Goal: Information Seeking & Learning: Learn about a topic

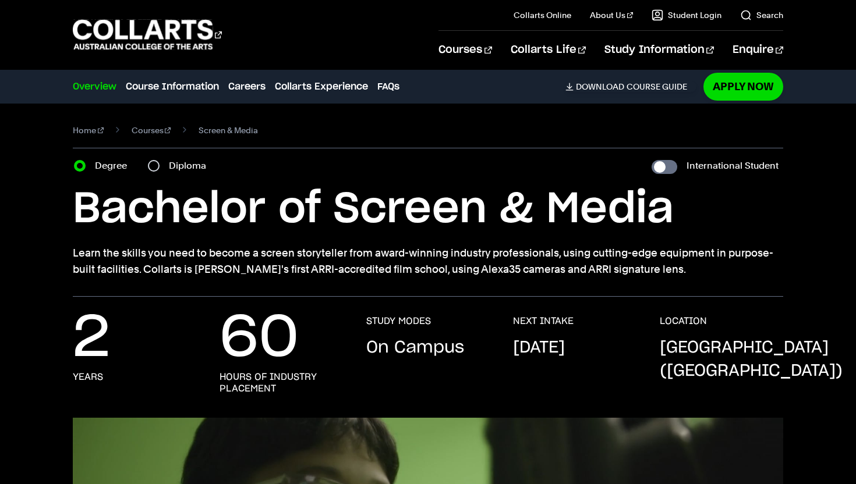
click at [421, 310] on div "2 years 60 hours of industry placement STUDY MODES On Campus NEXT INTAKE [DATE]…" at bounding box center [428, 357] width 856 height 121
click at [422, 345] on p "On Campus" at bounding box center [415, 347] width 98 height 23
click at [750, 15] on link "Search" at bounding box center [761, 15] width 43 height 12
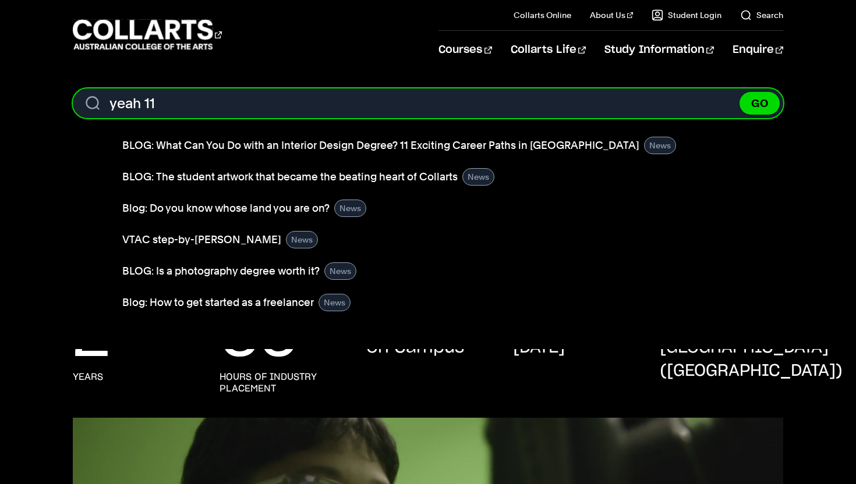
type input "yeah 11"
click at [739, 92] on button "GO" at bounding box center [759, 103] width 40 height 23
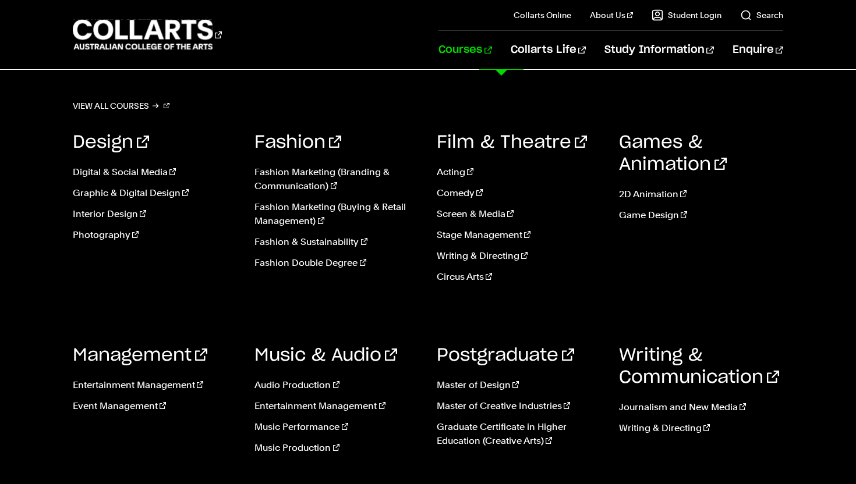
scroll to position [75, 0]
click at [469, 256] on link "Writing & Directing" at bounding box center [519, 256] width 165 height 14
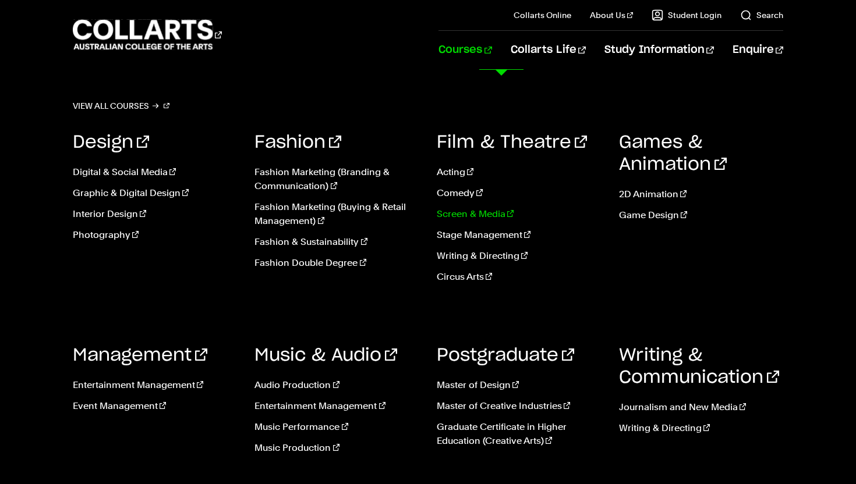
click at [451, 211] on link "Screen & Media" at bounding box center [519, 214] width 165 height 14
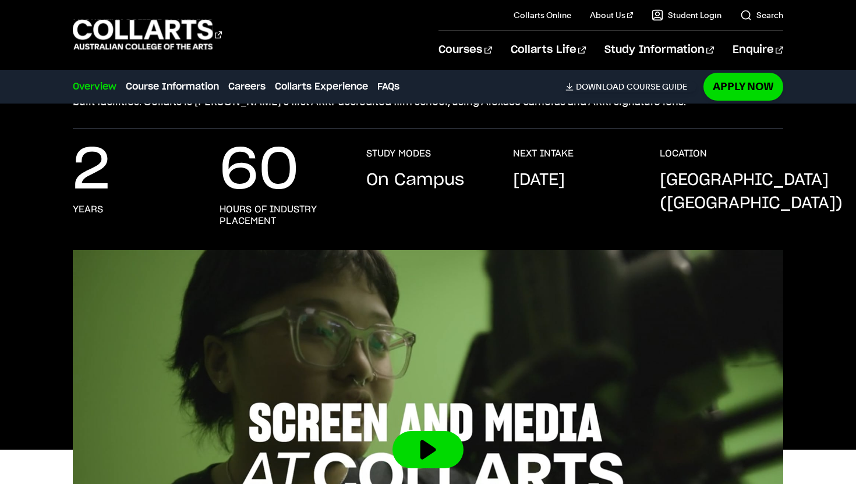
scroll to position [168, 0]
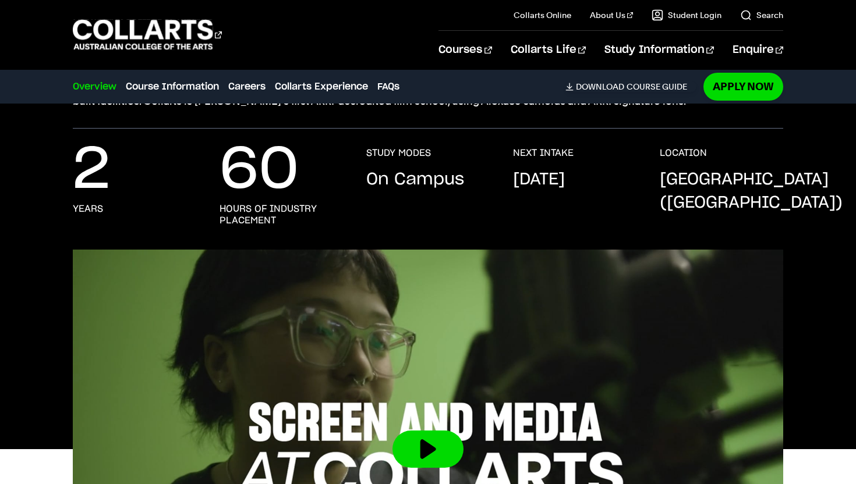
click at [491, 173] on div "2 years 60 hours of industry placement STUDY MODES On Campus NEXT INTAKE [DATE]…" at bounding box center [428, 198] width 710 height 102
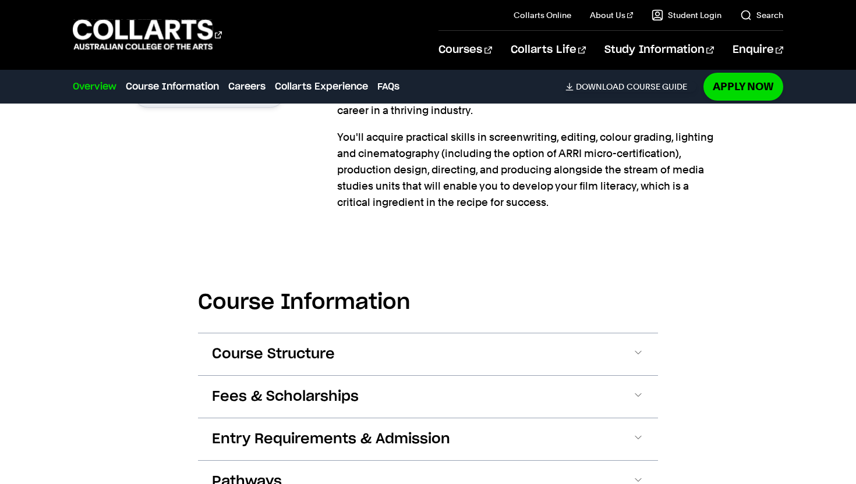
scroll to position [956, 0]
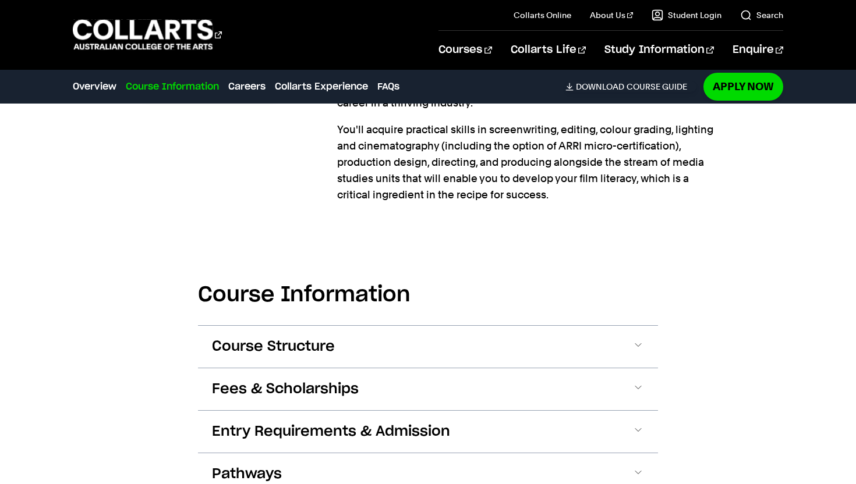
click at [491, 172] on p "You'll acquire practical skills in screenwriting, editing, colour grading, ligh…" at bounding box center [530, 162] width 386 height 81
click at [476, 231] on section "Course Information Course Structure Bachelor of Screen & Media The Bachelor deg…" at bounding box center [428, 381] width 460 height 306
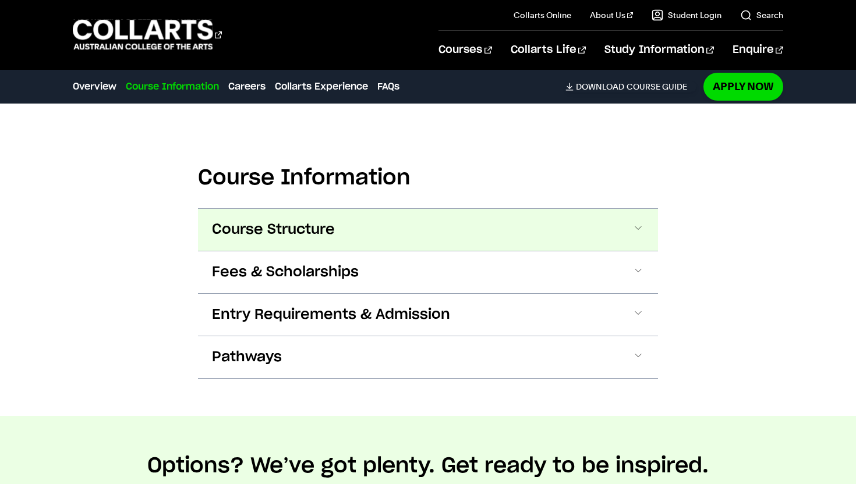
click at [439, 226] on button "Course Structure" at bounding box center [428, 230] width 460 height 42
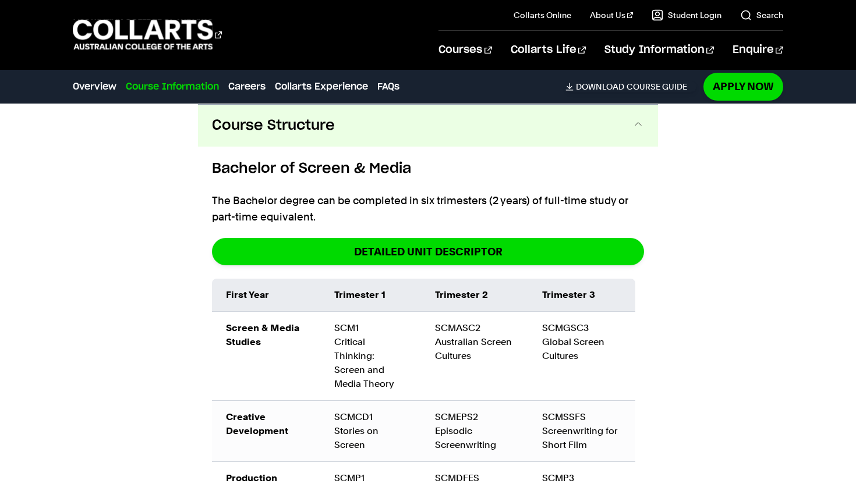
scroll to position [1150, 0]
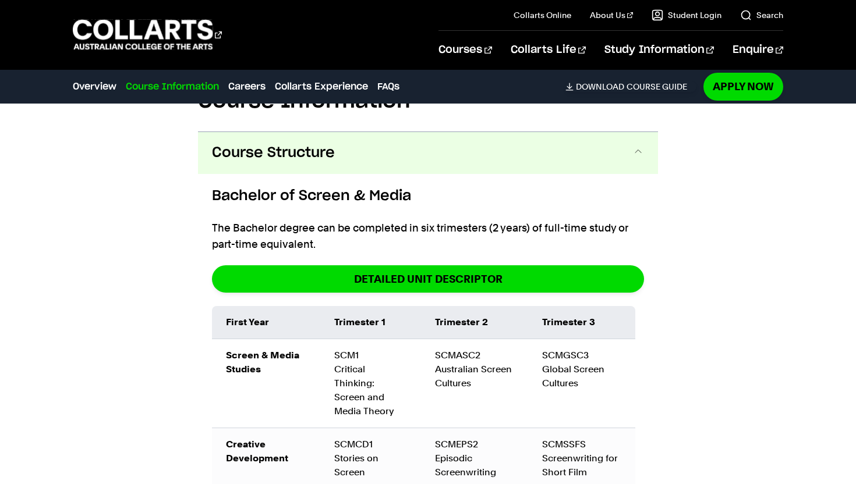
click at [380, 166] on button "Course Structure" at bounding box center [428, 153] width 460 height 42
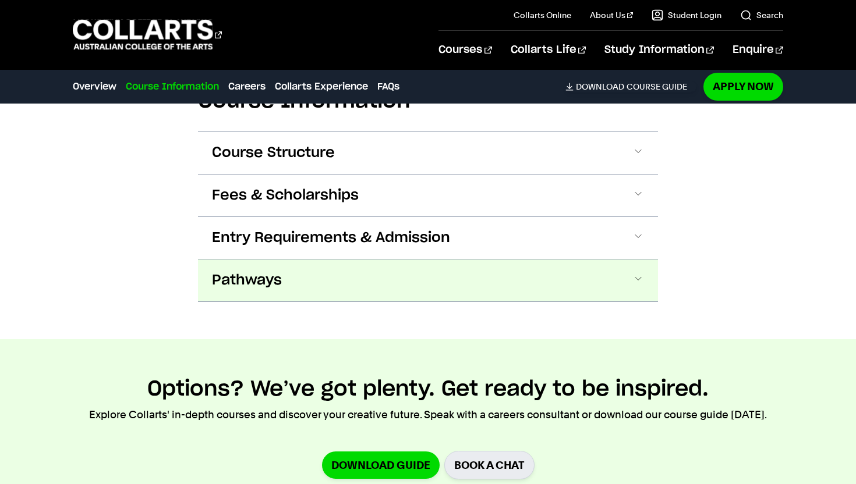
click at [380, 274] on button "Pathways" at bounding box center [428, 281] width 460 height 42
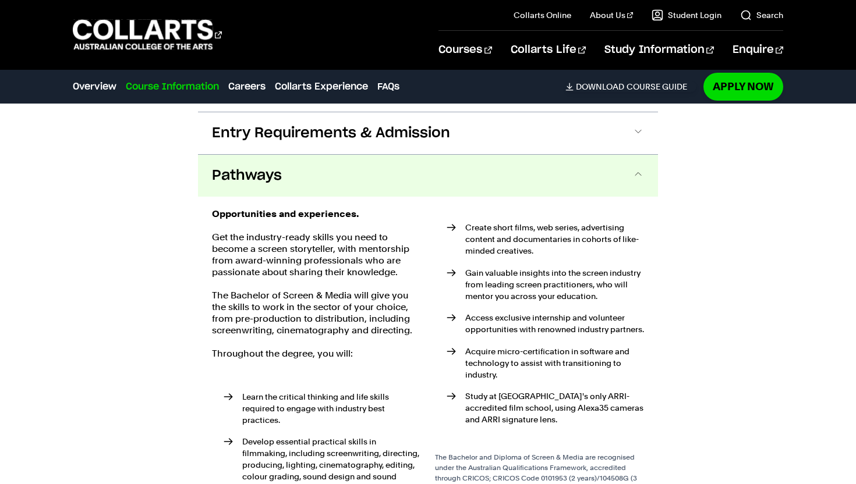
scroll to position [1305, 0]
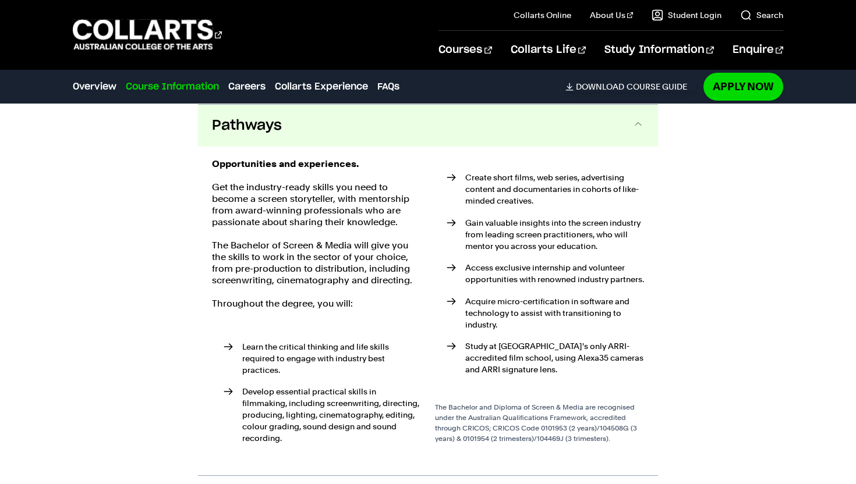
click at [422, 130] on button "Pathways" at bounding box center [428, 126] width 460 height 42
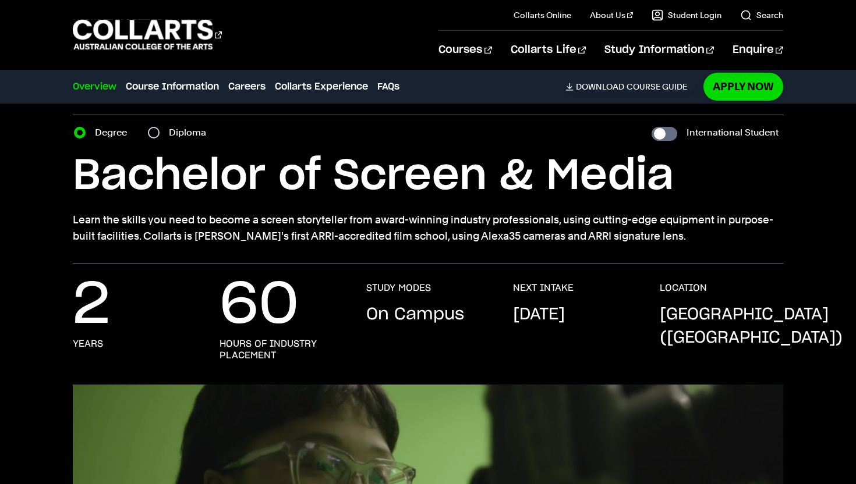
scroll to position [0, 0]
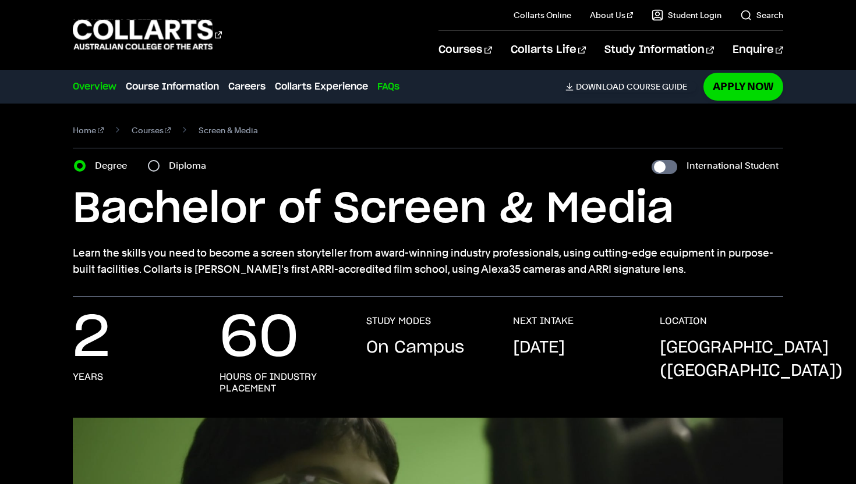
click at [389, 86] on link "FAQs" at bounding box center [388, 87] width 22 height 14
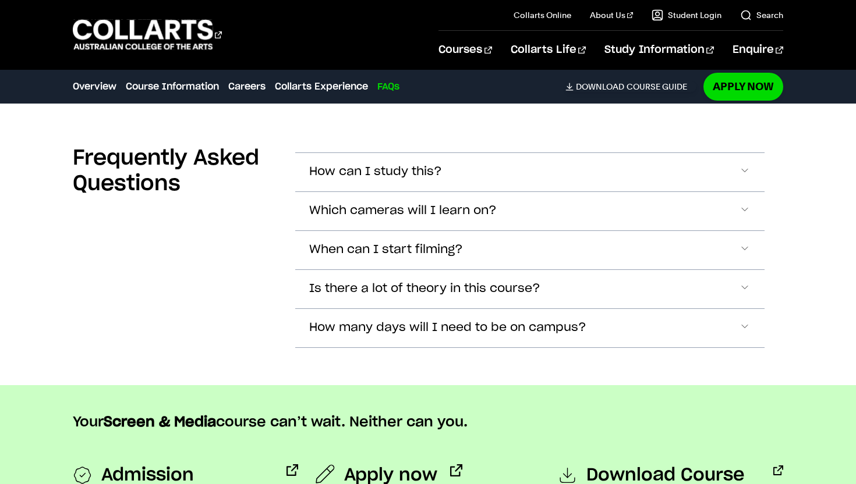
scroll to position [4156, 0]
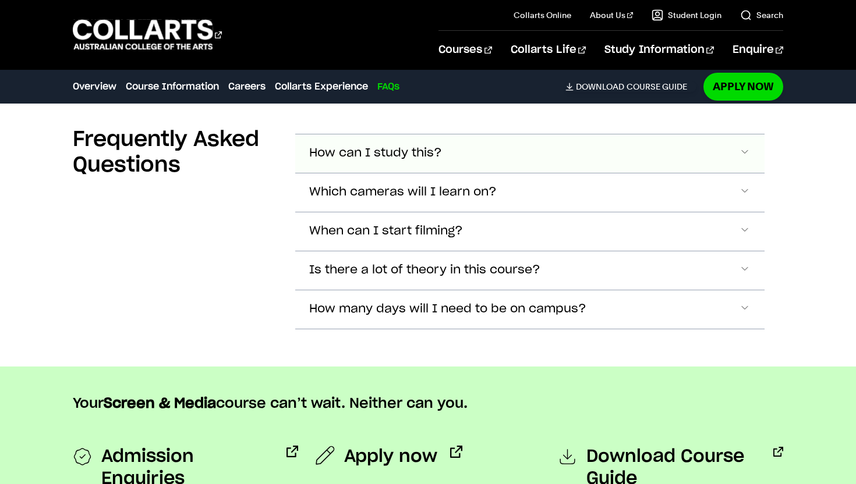
click at [394, 149] on span "How can I study this?" at bounding box center [375, 153] width 133 height 13
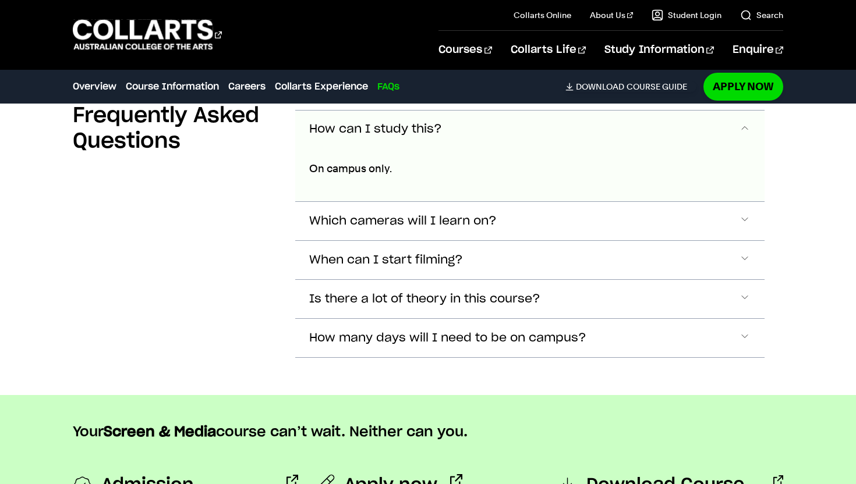
scroll to position [4185, 0]
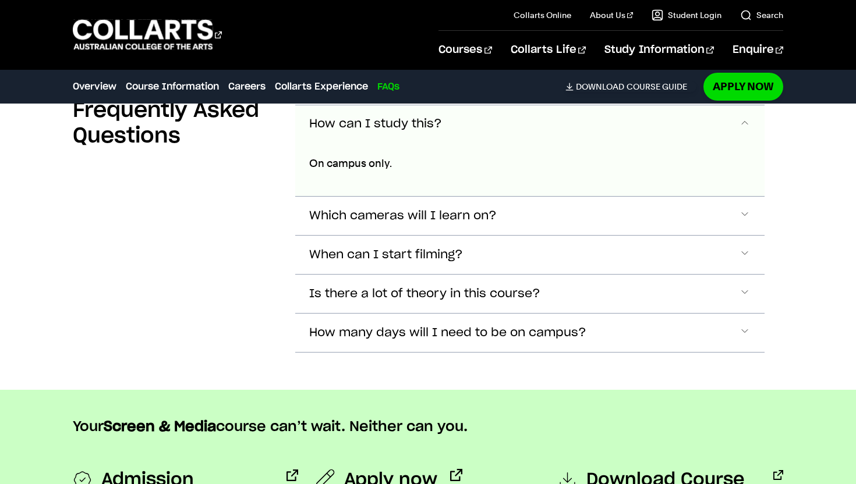
click at [385, 126] on span "How can I study this?" at bounding box center [375, 124] width 133 height 13
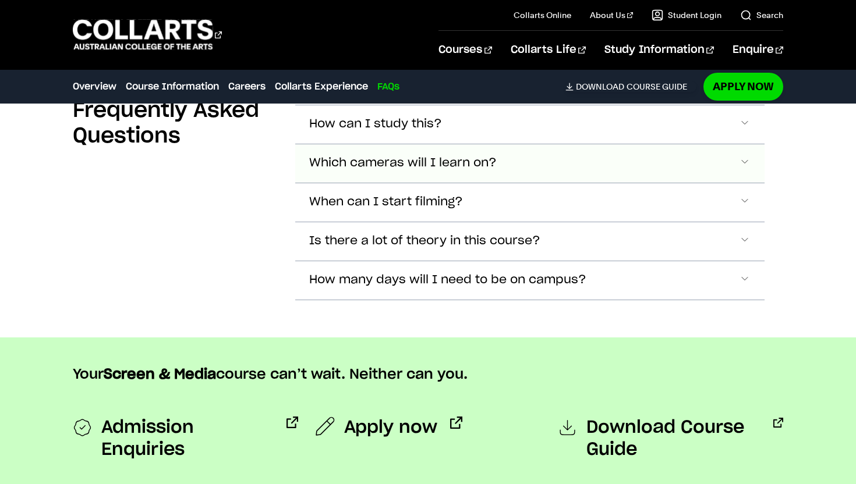
click at [386, 155] on button "Which cameras will I learn on?" at bounding box center [529, 163] width 469 height 38
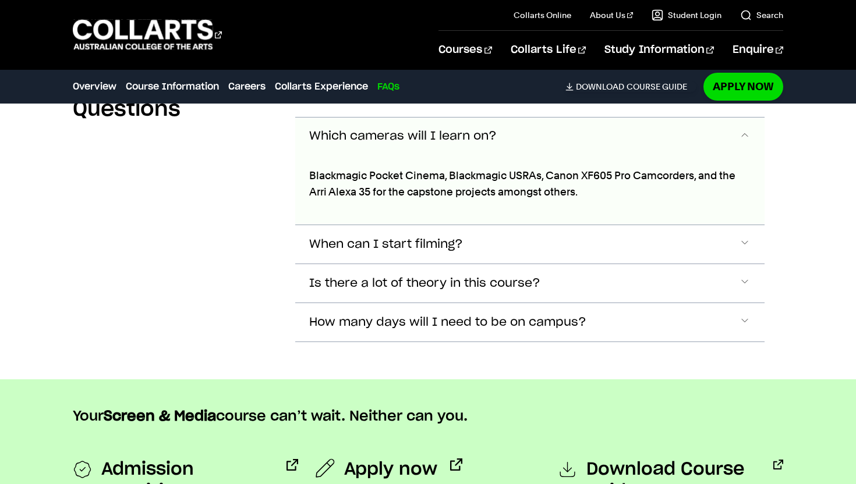
scroll to position [4224, 0]
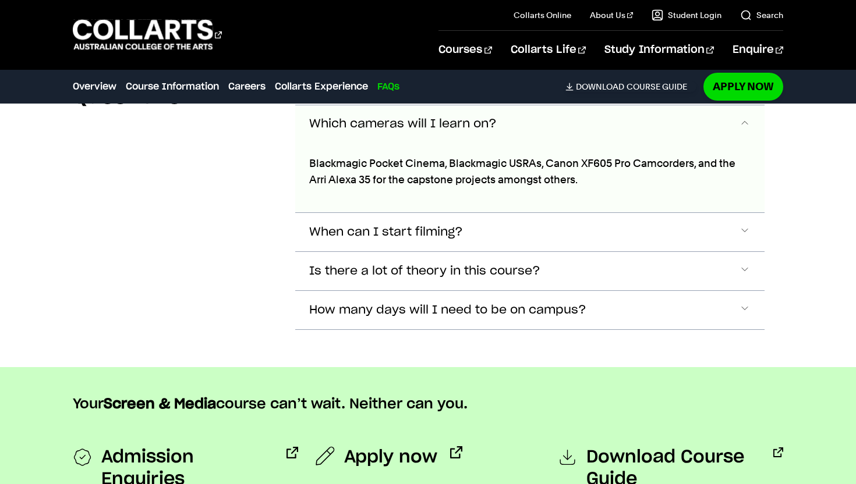
click at [398, 128] on span "Which cameras will I learn on?" at bounding box center [402, 124] width 187 height 13
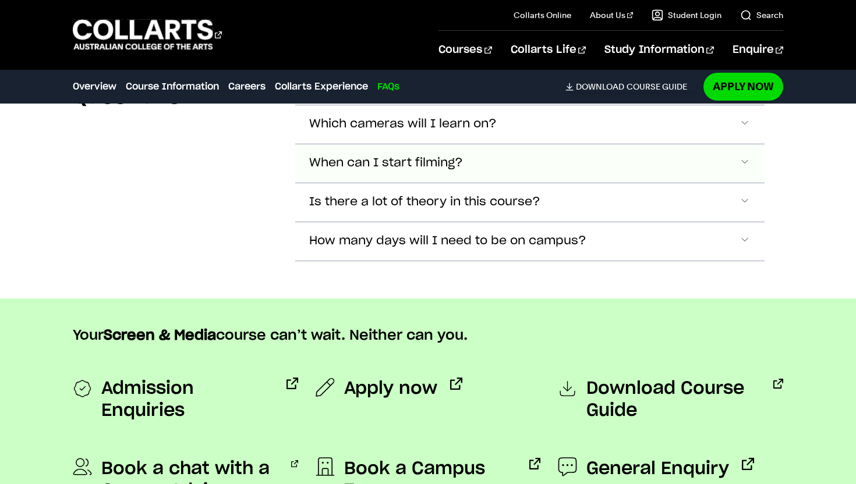
click at [389, 165] on span "When can I start filming?" at bounding box center [386, 163] width 154 height 13
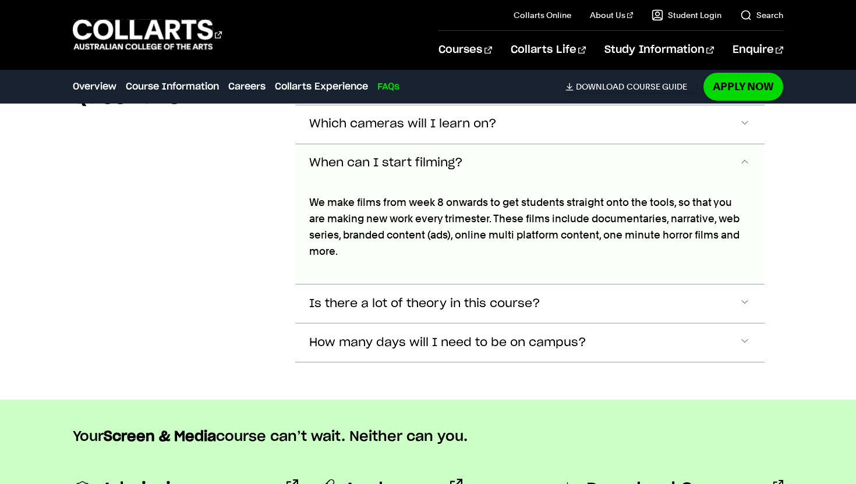
scroll to position [4263, 0]
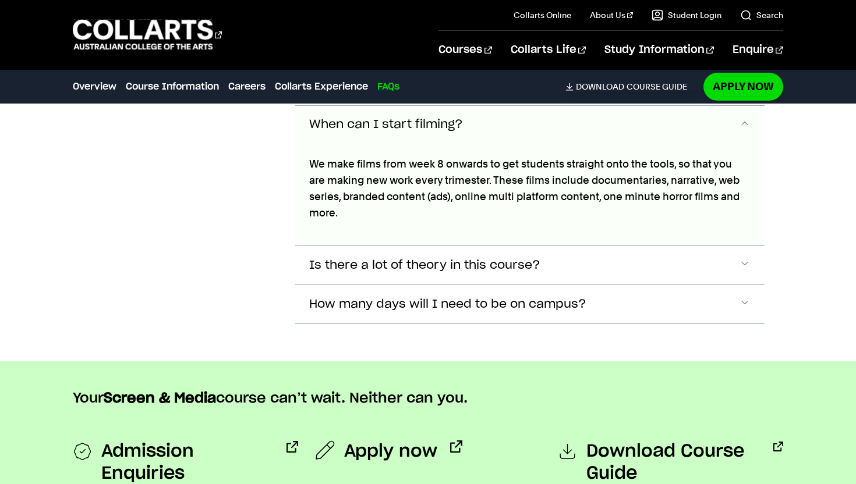
click at [392, 130] on span "When can I start filming?" at bounding box center [386, 124] width 154 height 13
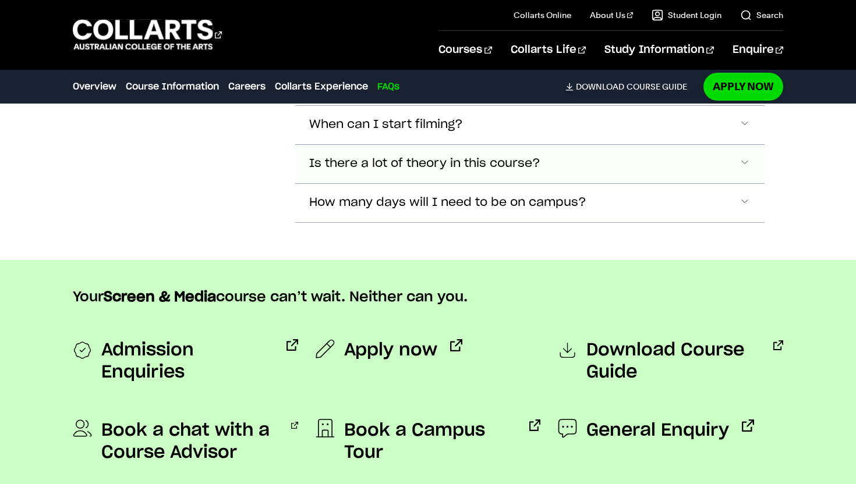
click at [382, 167] on span "Is there a lot of theory in this course?" at bounding box center [424, 163] width 231 height 13
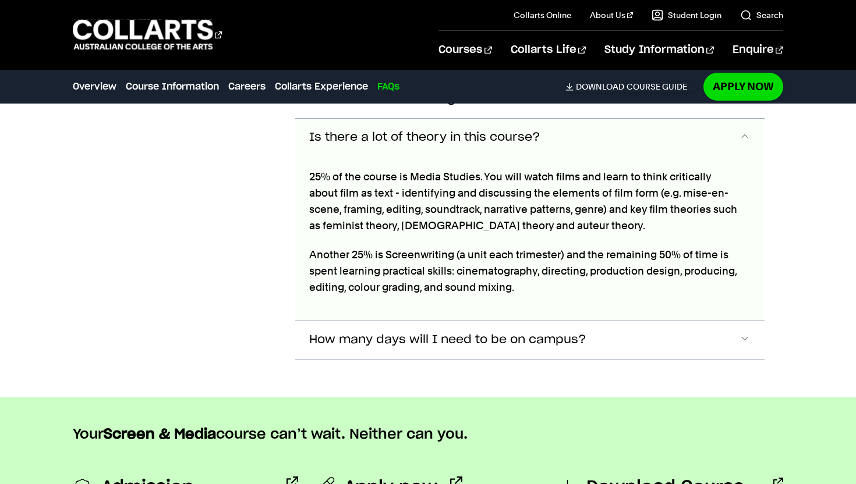
scroll to position [4302, 0]
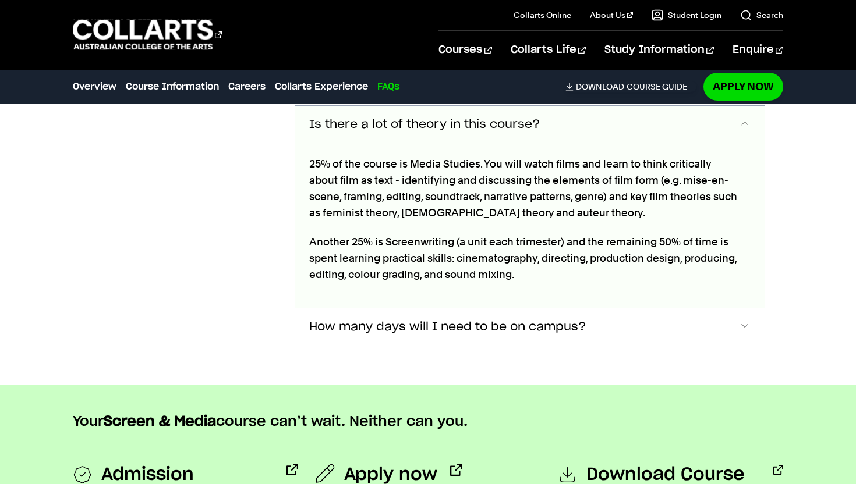
click at [393, 134] on button "Is there a lot of theory in this course?" at bounding box center [529, 125] width 469 height 38
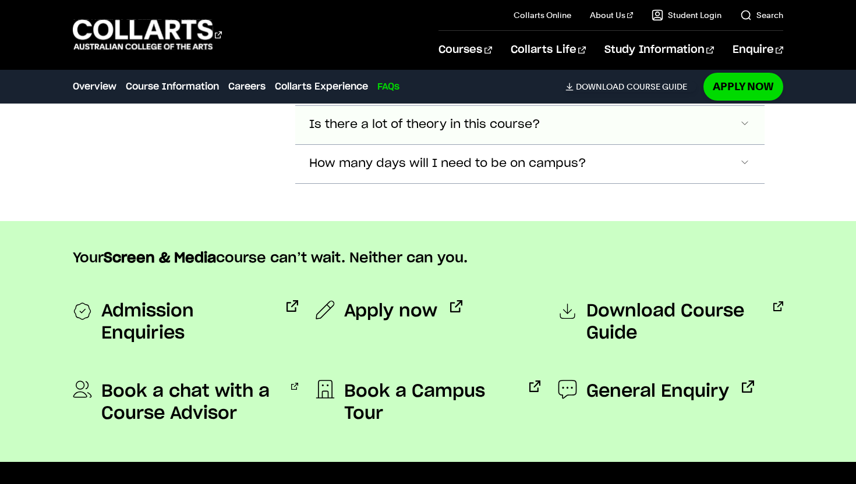
click at [393, 134] on button "Is there a lot of theory in this course?" at bounding box center [529, 125] width 469 height 38
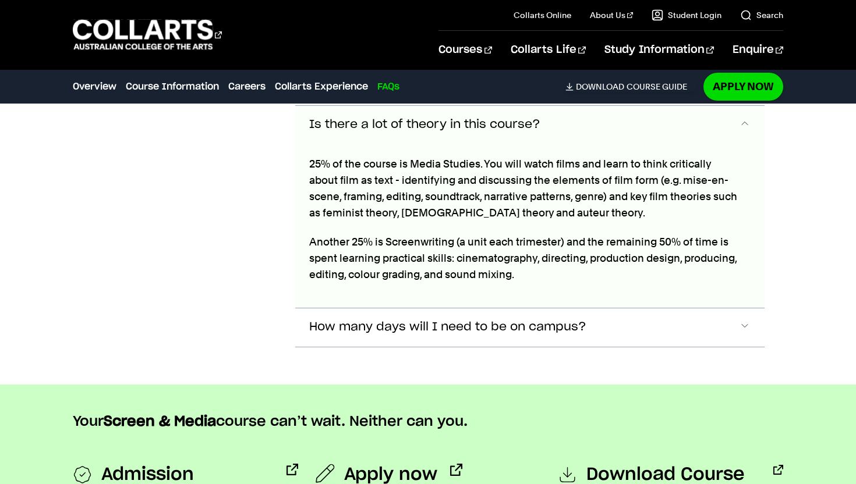
click at [392, 133] on button "Is there a lot of theory in this course?" at bounding box center [529, 125] width 469 height 38
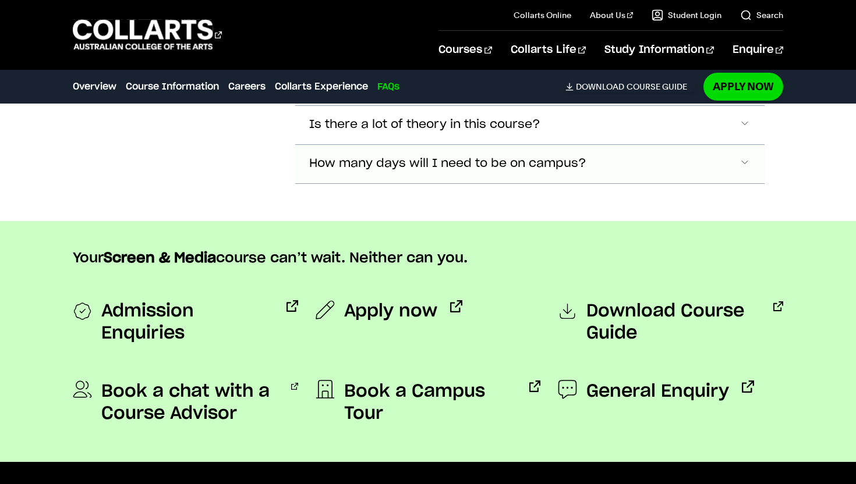
click at [389, 164] on span "How many days will I need to be on campus?" at bounding box center [447, 163] width 277 height 13
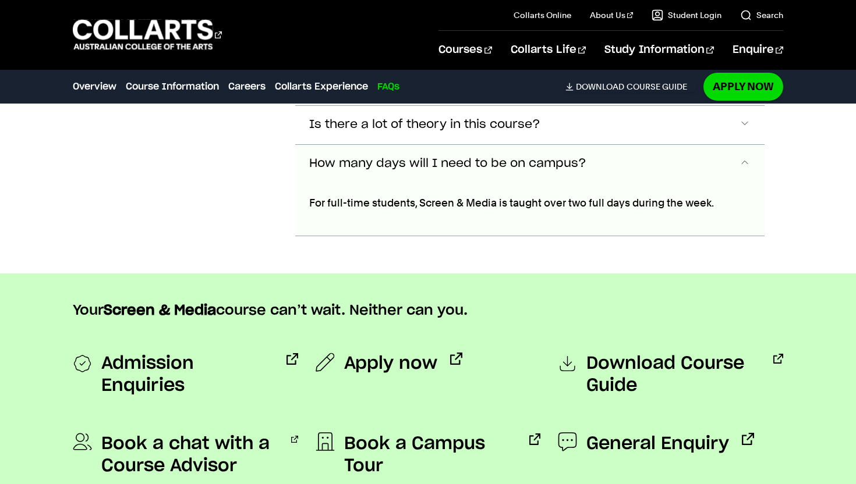
scroll to position [4340, 0]
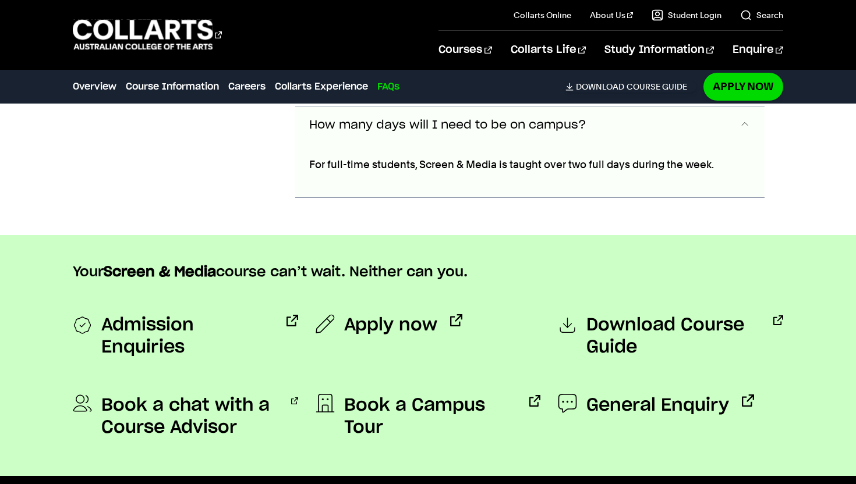
click at [405, 127] on span "How many days will I need to be on campus?" at bounding box center [447, 125] width 277 height 13
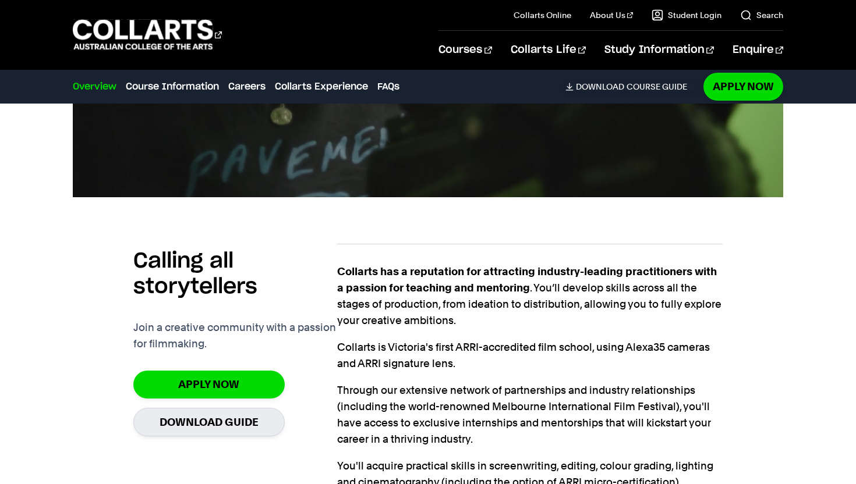
scroll to position [0, 0]
